Goal: Check status: Check status

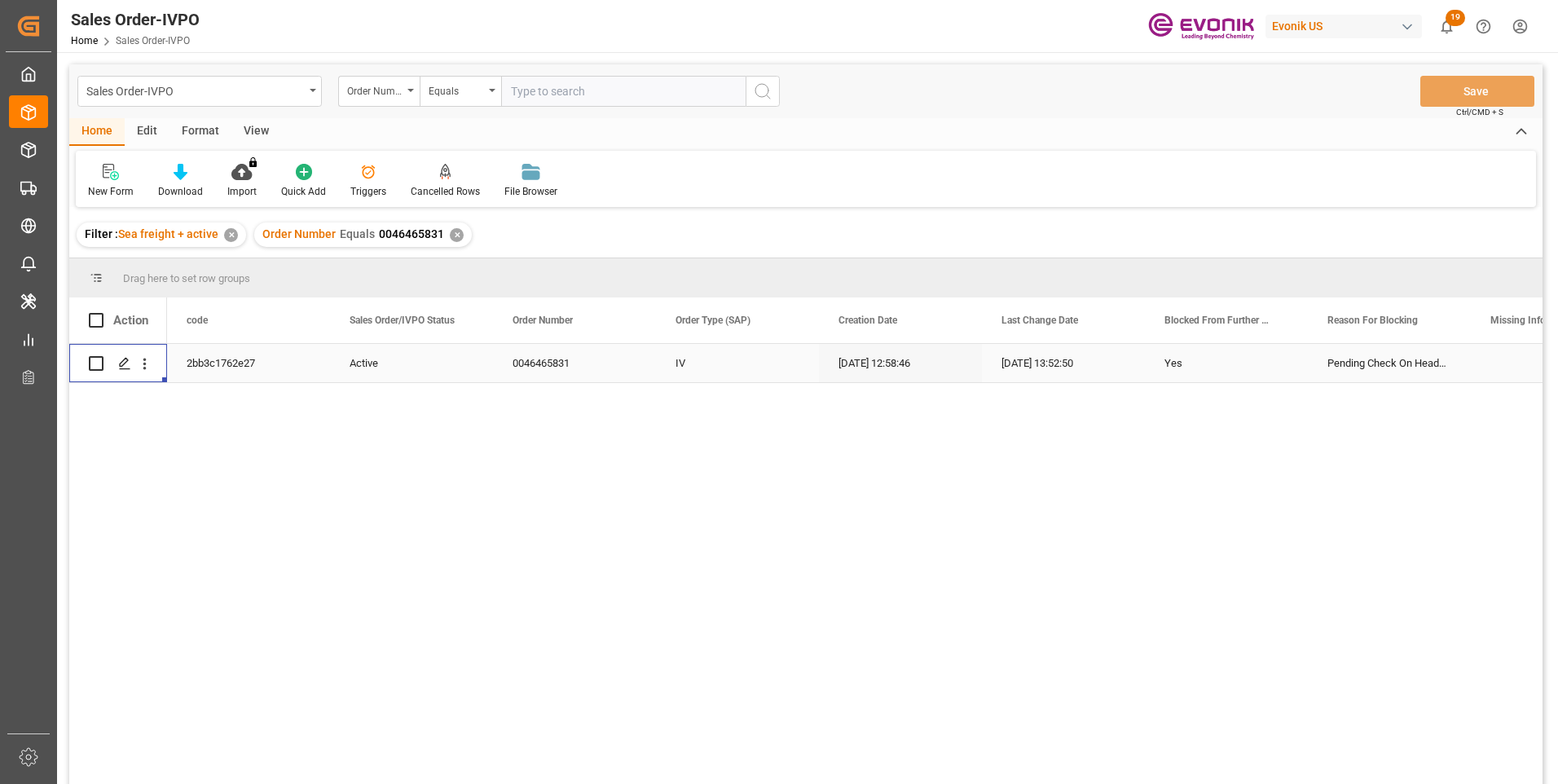
click at [529, 94] on input "text" at bounding box center [623, 91] width 244 height 31
paste input "2007098300"
type input "2007098300"
click at [767, 90] on icon "search button" at bounding box center [762, 91] width 19 height 19
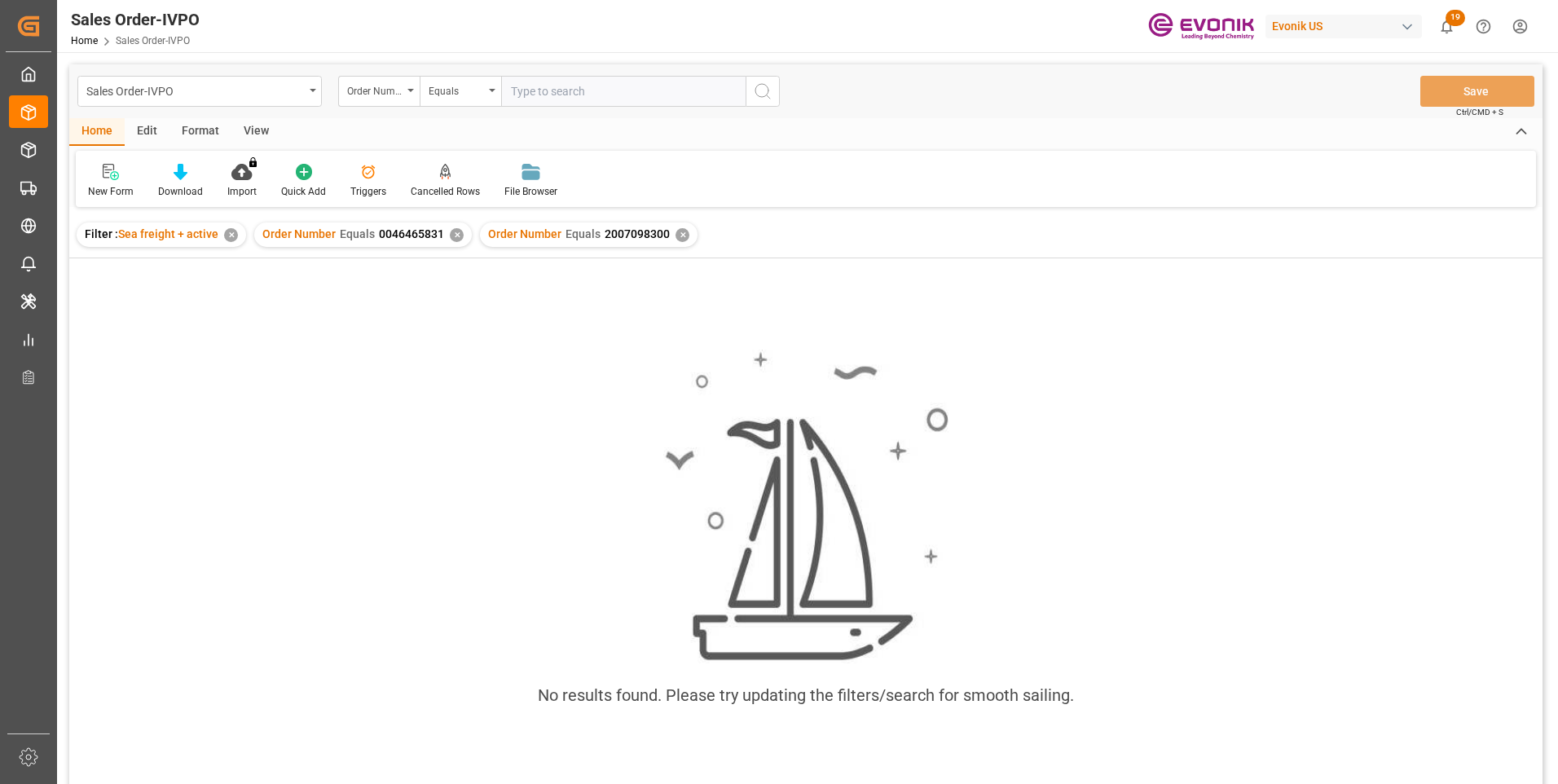
click at [453, 232] on div "✕" at bounding box center [456, 235] width 13 height 13
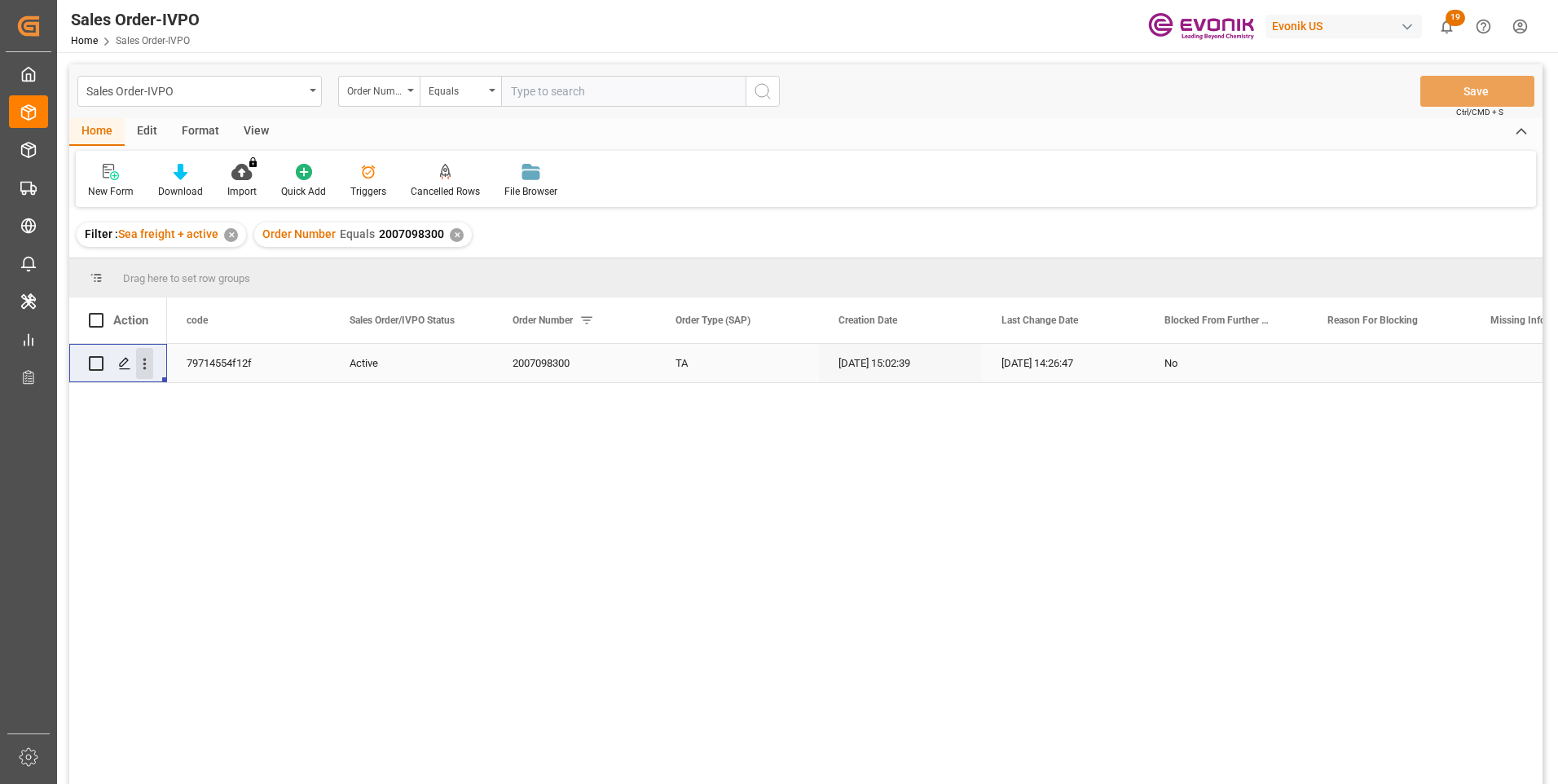
click at [147, 364] on icon "open menu" at bounding box center [145, 364] width 17 height 17
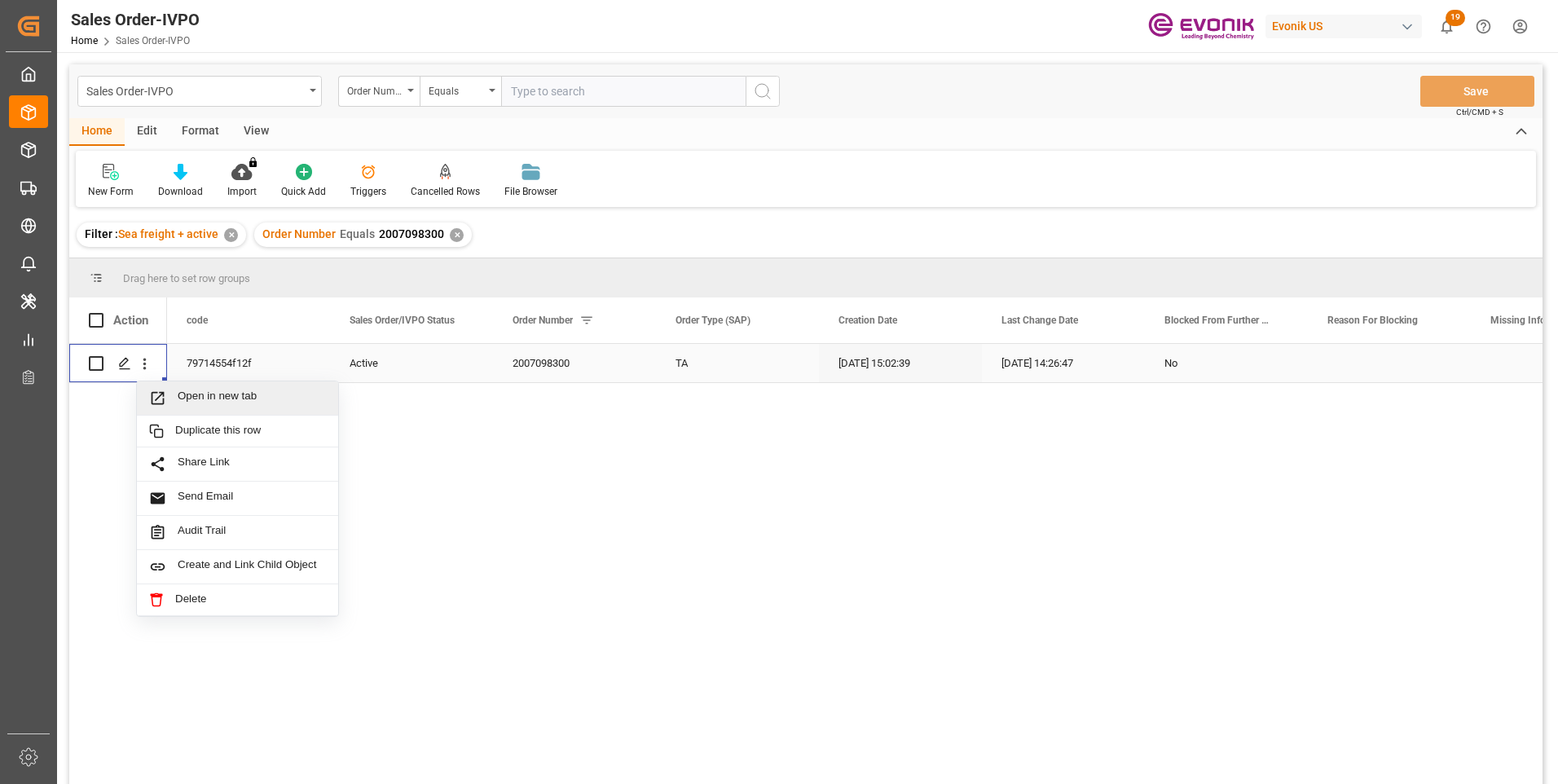
click at [203, 400] on span "Open in new tab" at bounding box center [252, 398] width 148 height 17
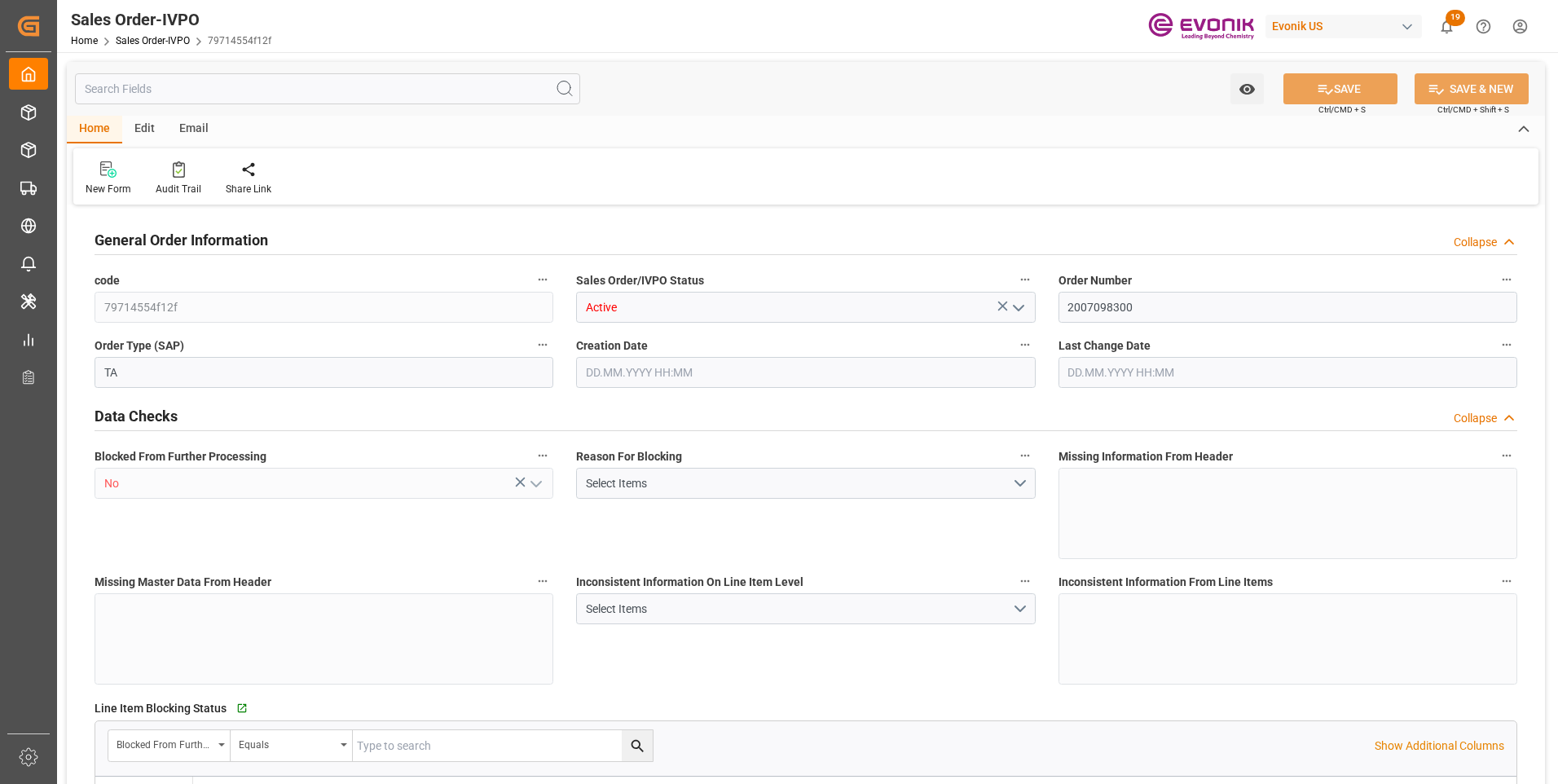
type input "BRSSZ"
type input "0"
type input "1"
type input "2"
type input "19801.04"
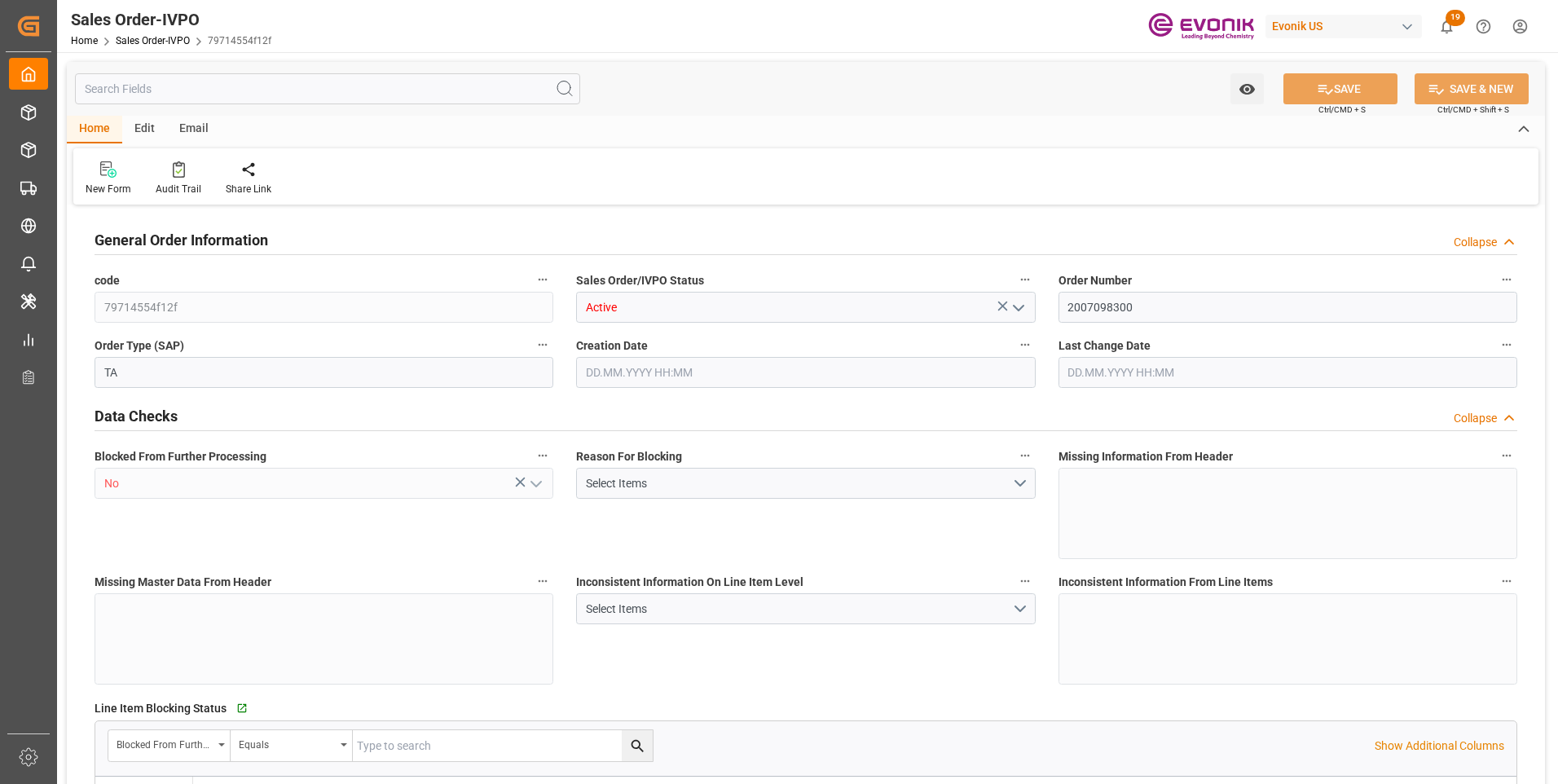
type input "0"
type input "17000"
type input "30"
type input "[DATE] 15:02"
type input "[DATE] 14:26"
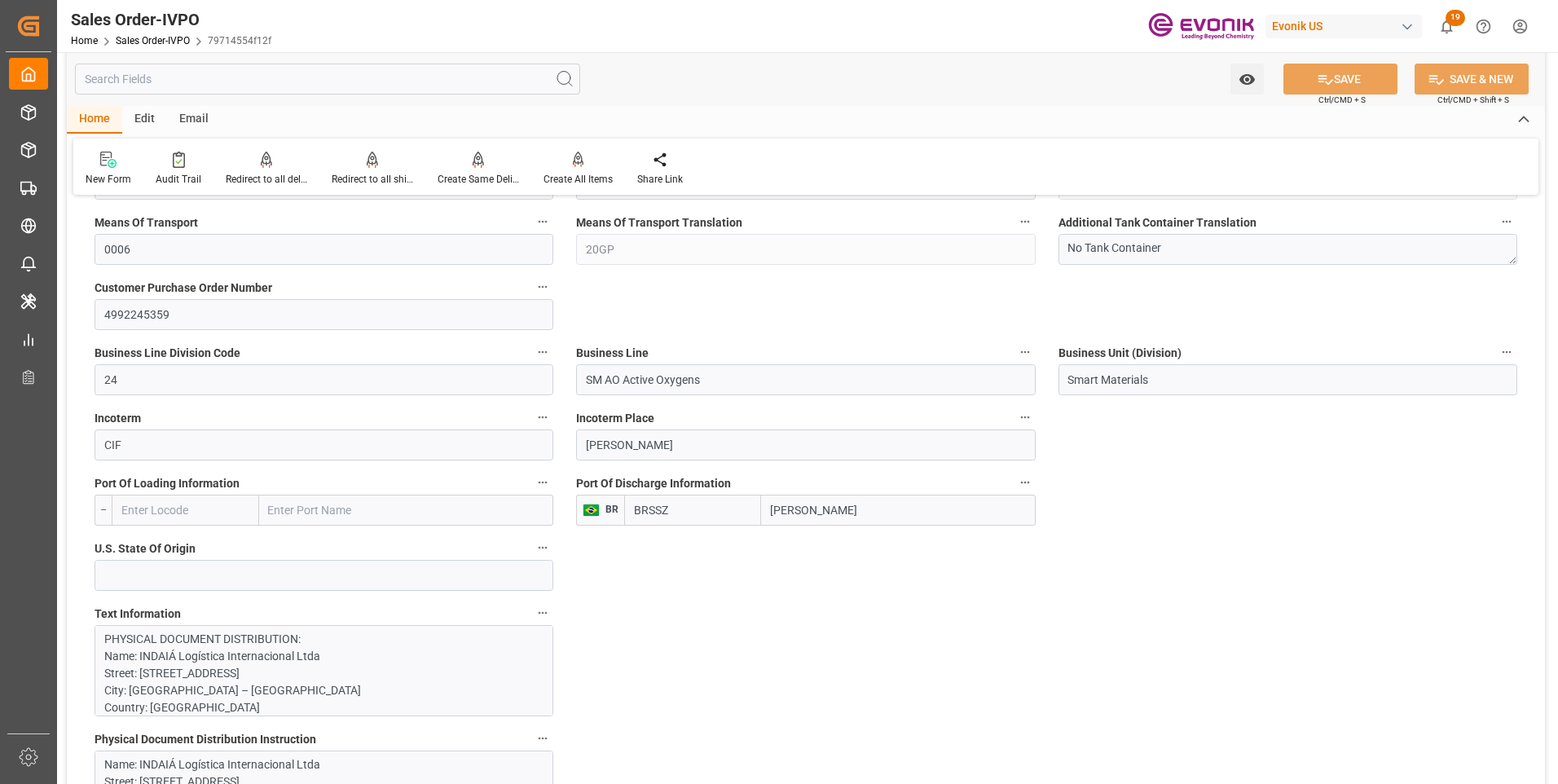
scroll to position [1059, 0]
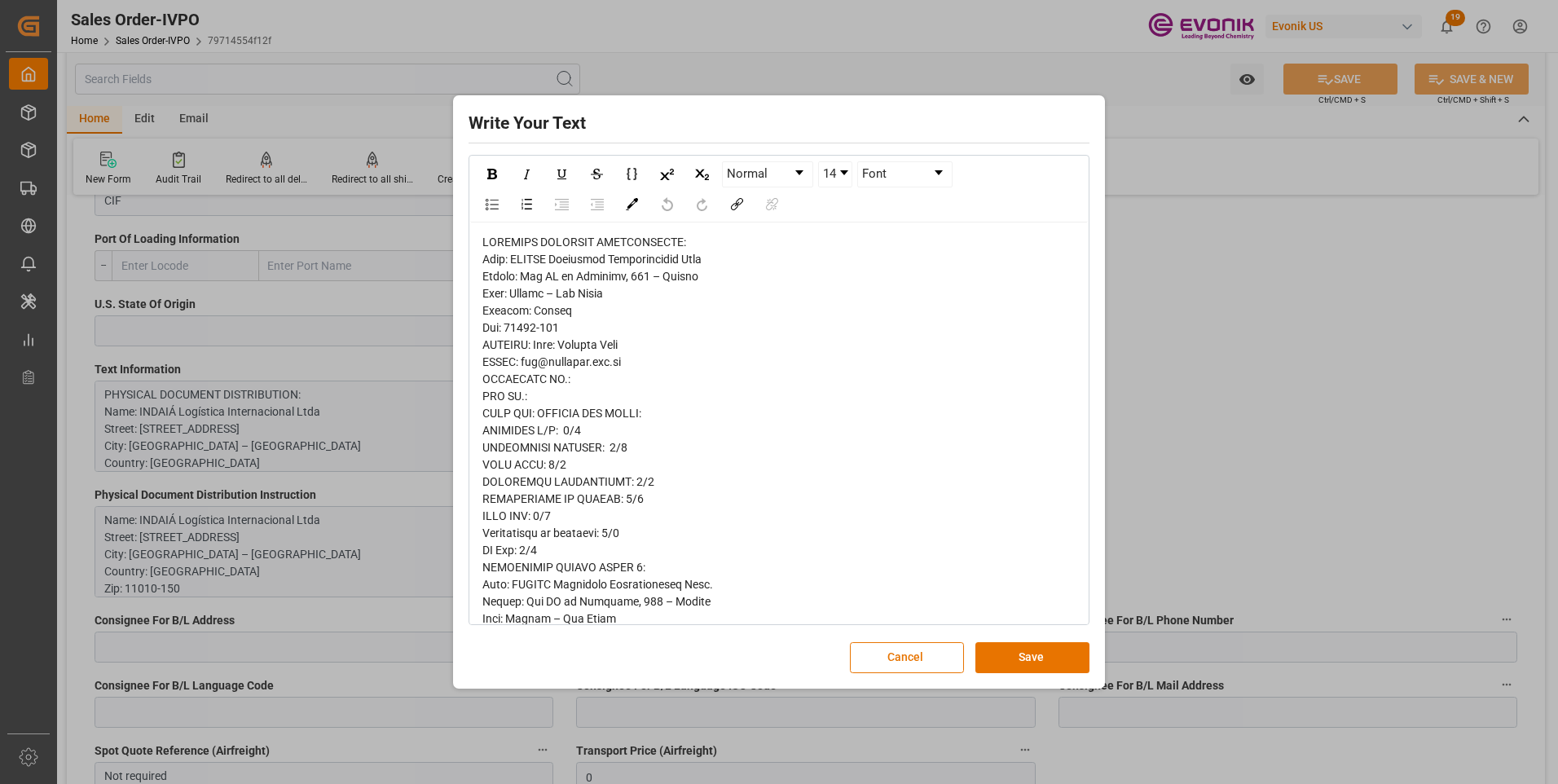
click at [692, 294] on div "rdw-editor" at bounding box center [779, 730] width 594 height 993
click at [590, 426] on div "rdw-editor" at bounding box center [779, 730] width 594 height 993
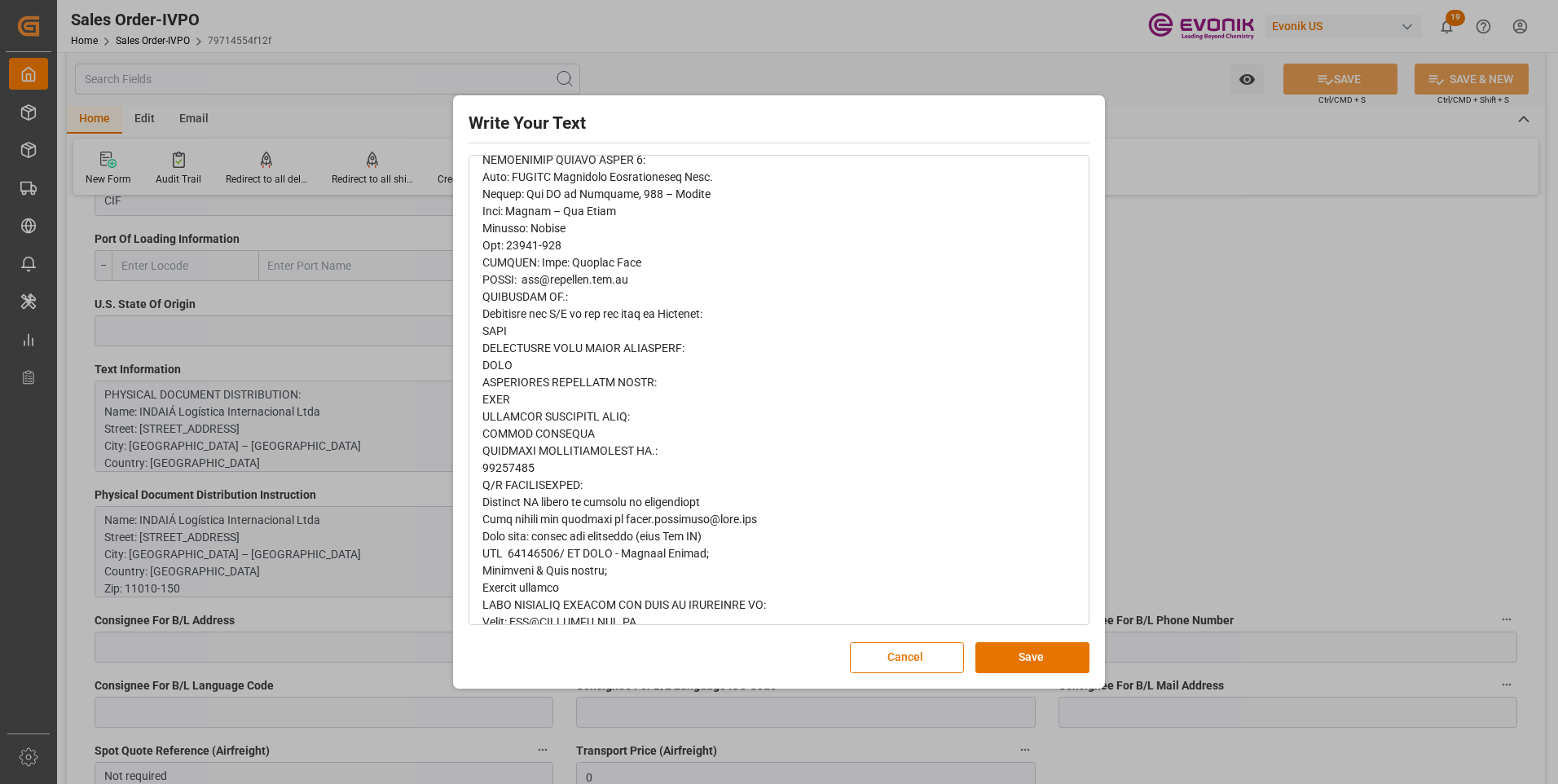
scroll to position [244, 0]
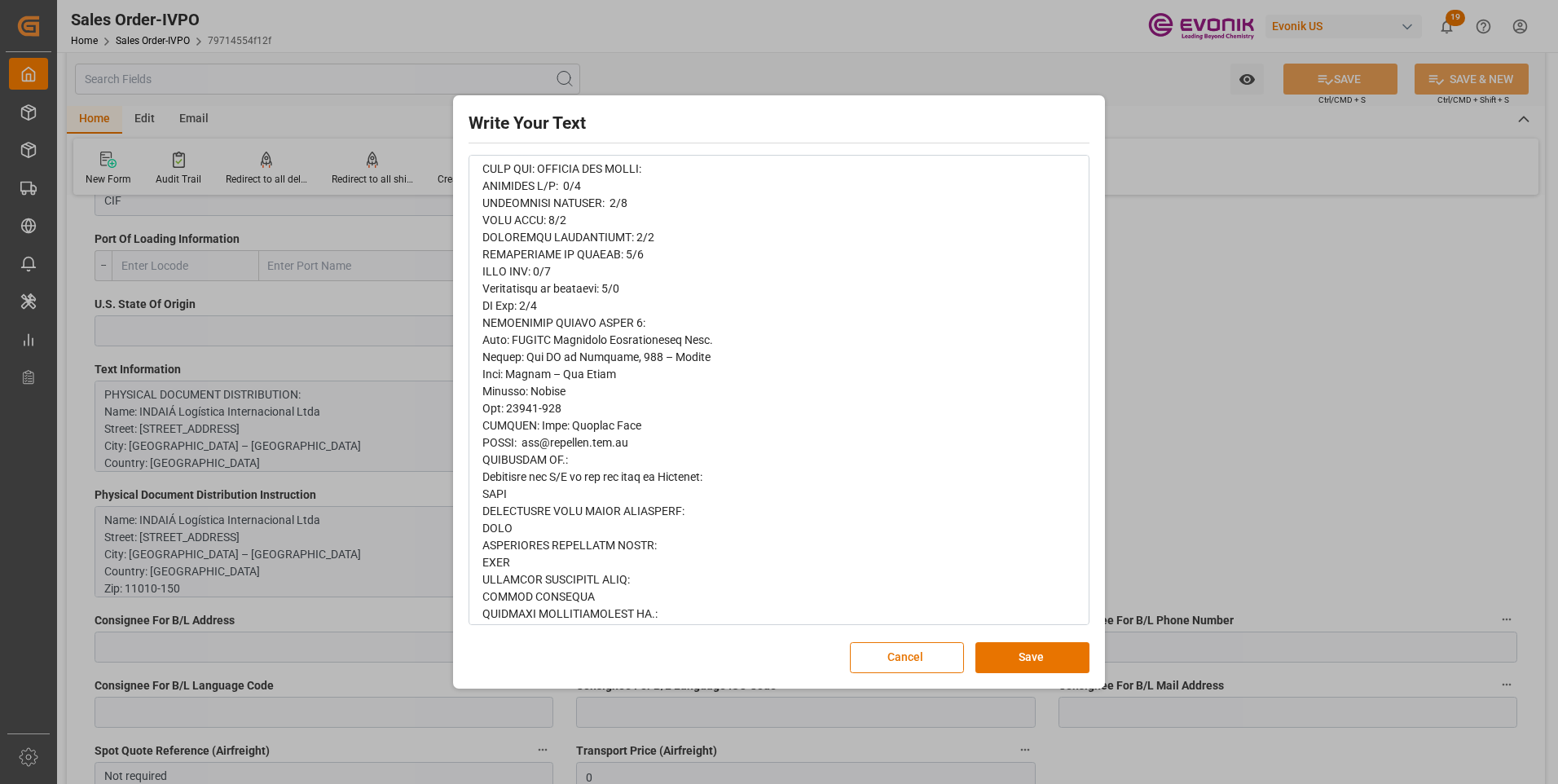
click at [374, 296] on div "Write Your Text Normal 14 Font Cancel Save" at bounding box center [779, 392] width 1558 height 784
